Goal: Find specific page/section: Find specific page/section

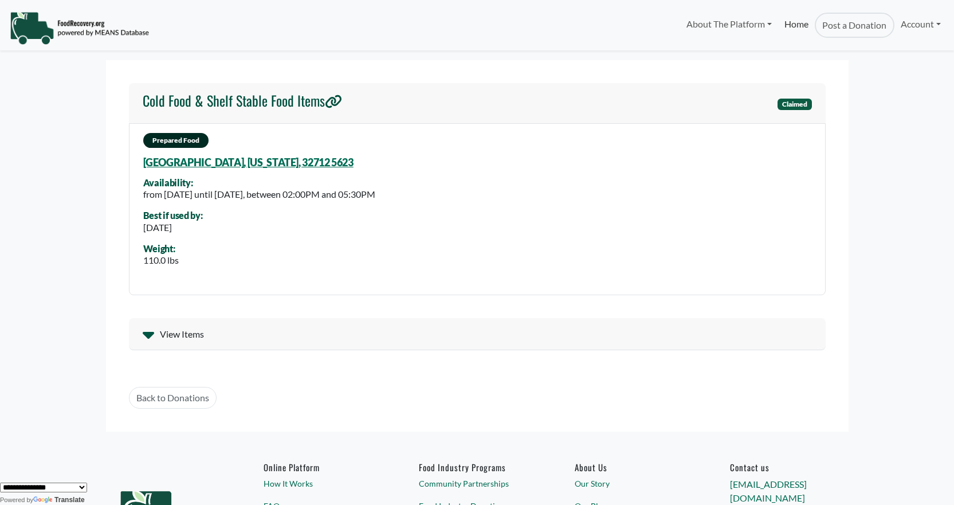
click at [797, 24] on link "Home" at bounding box center [796, 25] width 37 height 25
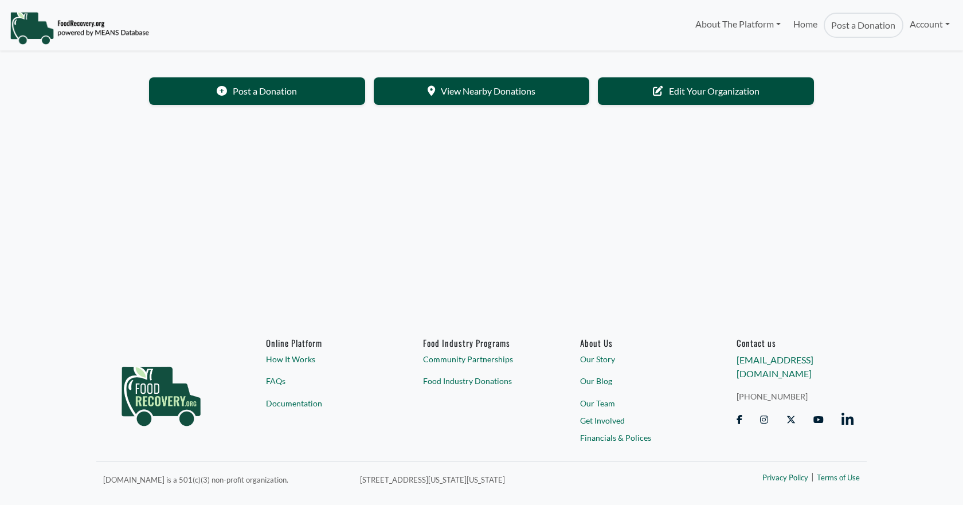
select select "Language Translate Widget"
click at [450, 89] on link "View Nearby Donations" at bounding box center [482, 90] width 216 height 28
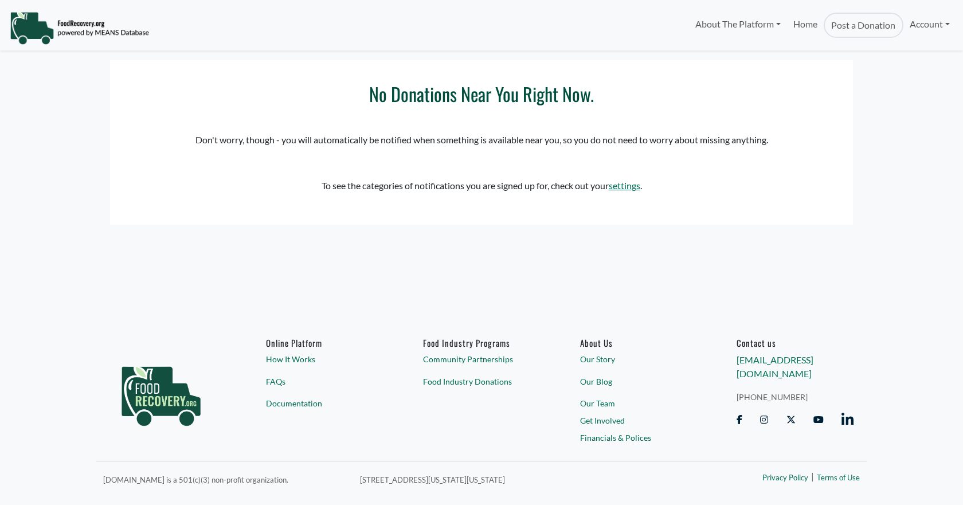
select select "Language Translate Widget"
